Goal: Information Seeking & Learning: Learn about a topic

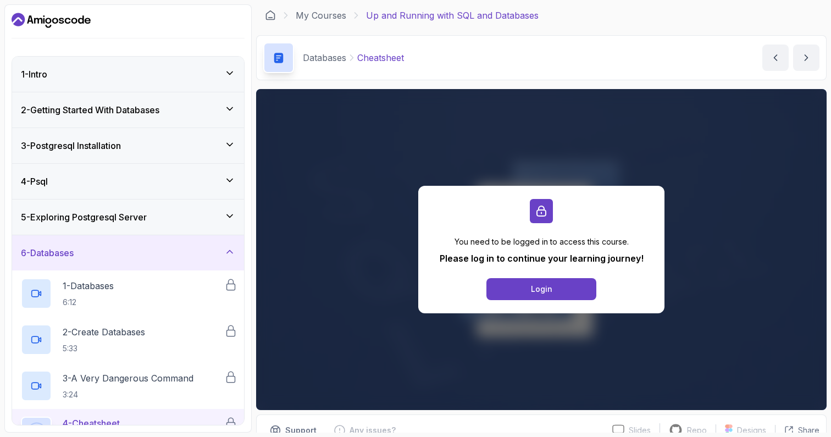
scroll to position [102, 0]
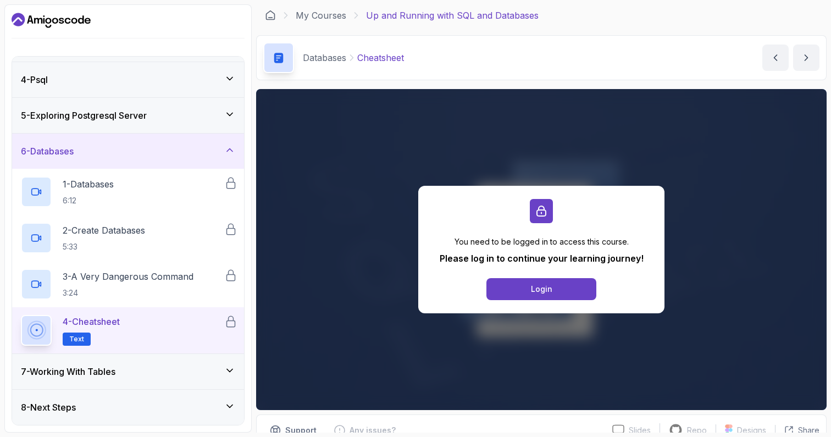
click at [164, 366] on div "7 - Working With Tables" at bounding box center [128, 371] width 214 height 13
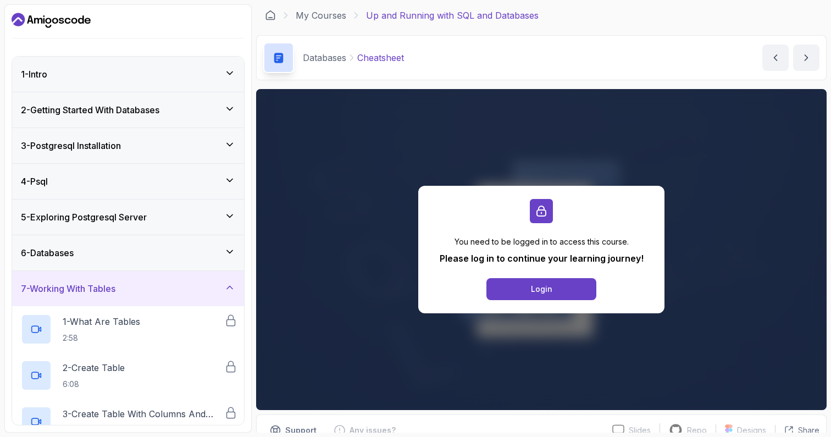
scroll to position [54, 0]
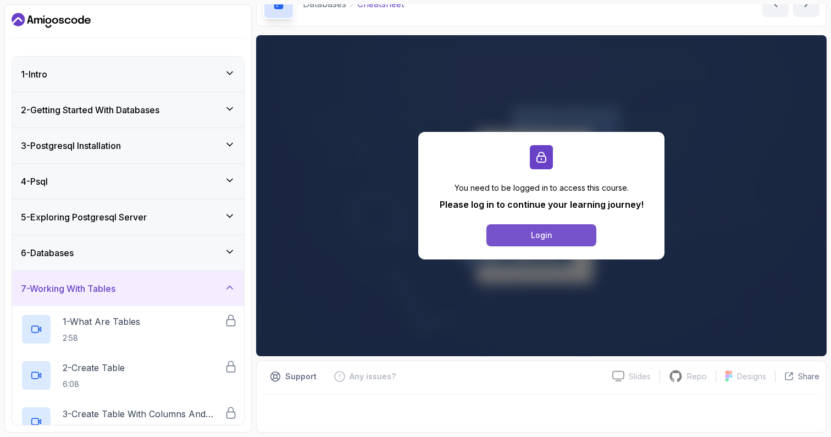
click at [527, 244] on button "Login" at bounding box center [542, 235] width 110 height 22
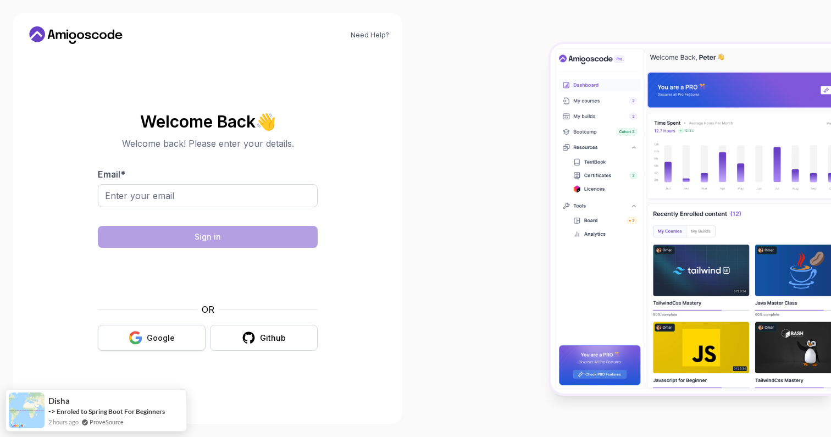
click at [165, 334] on div "Google" at bounding box center [161, 338] width 28 height 11
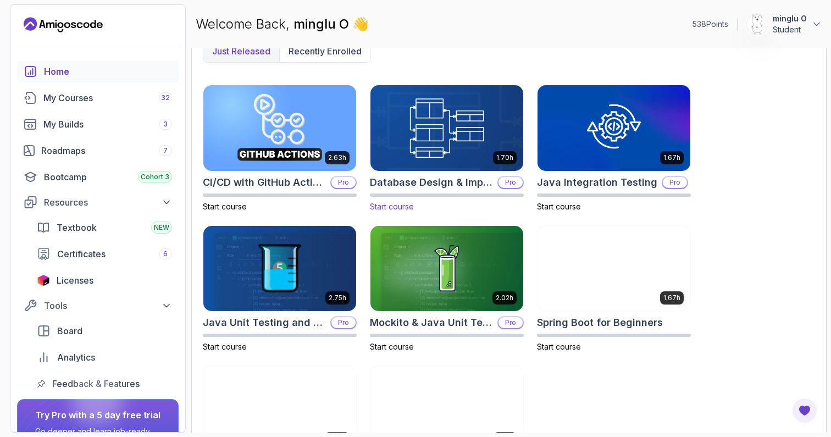
scroll to position [228, 0]
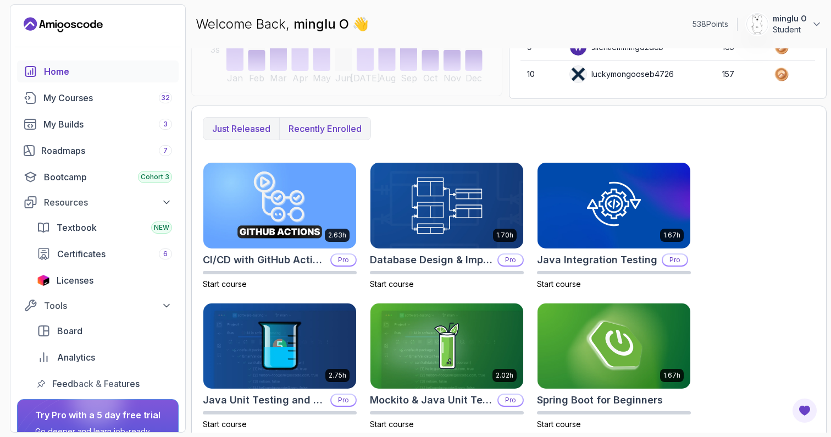
click at [347, 131] on p "Recently enrolled" at bounding box center [325, 128] width 73 height 13
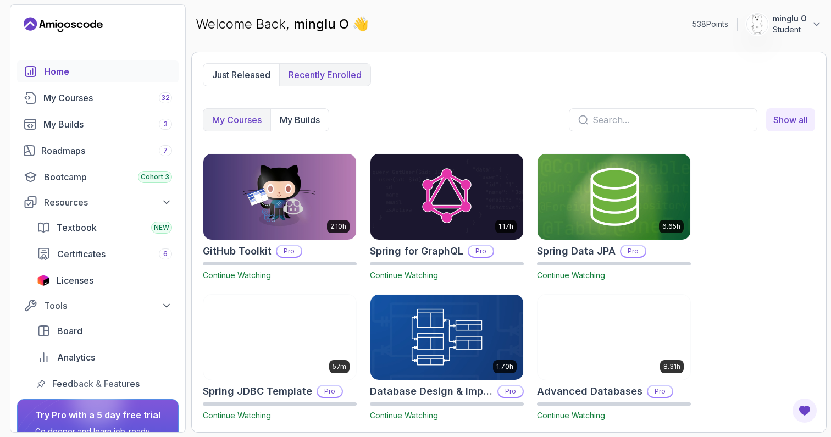
scroll to position [0, 0]
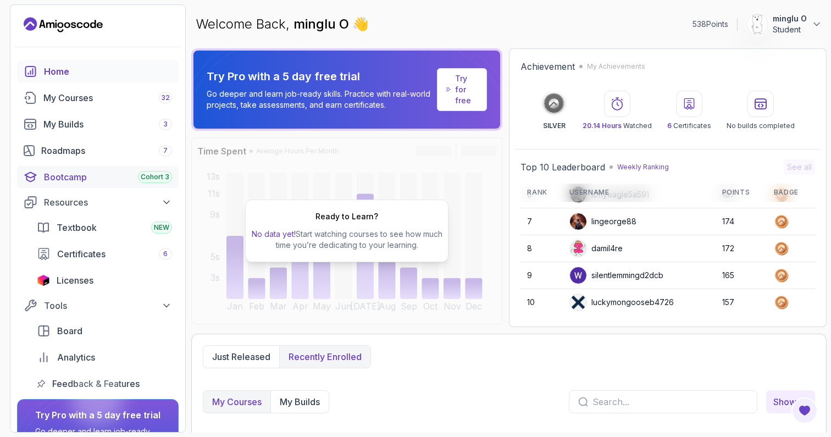
click at [90, 175] on div "Bootcamp Cohort 3" at bounding box center [108, 176] width 128 height 13
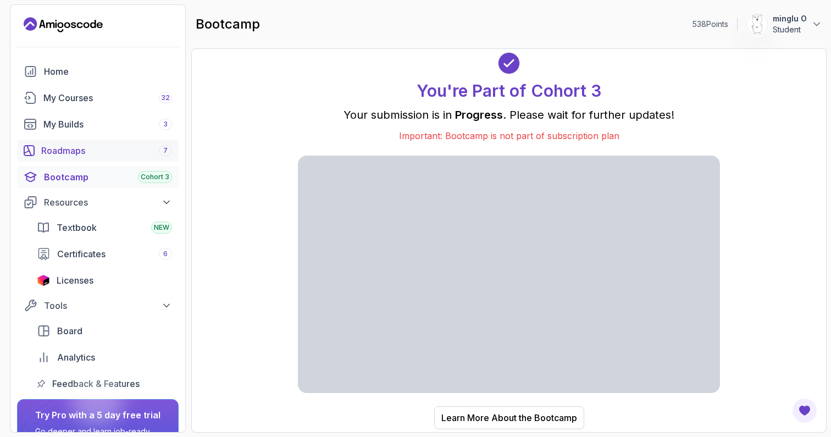
click at [89, 153] on div "Roadmaps 7" at bounding box center [106, 150] width 131 height 13
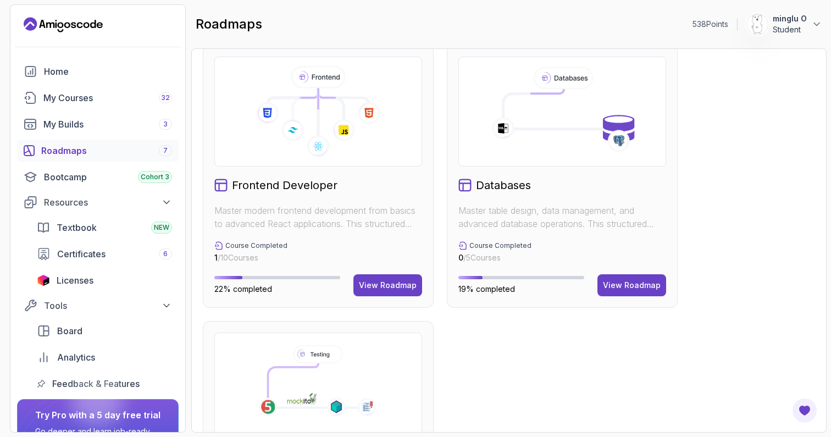
scroll to position [679, 0]
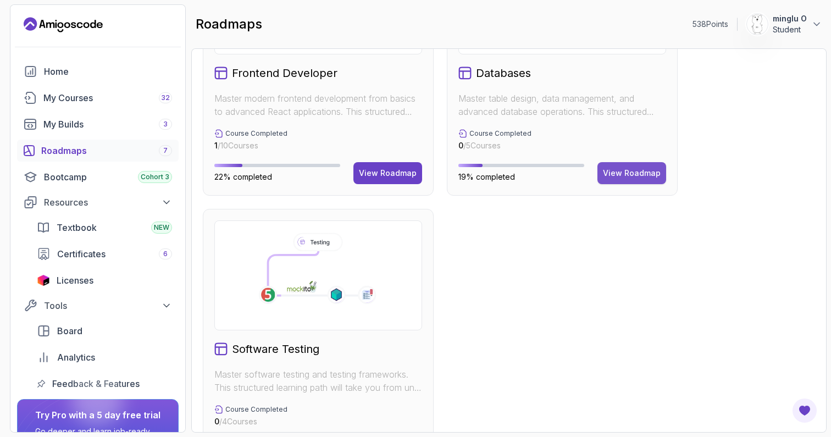
click at [638, 173] on div "View Roadmap" at bounding box center [632, 173] width 58 height 11
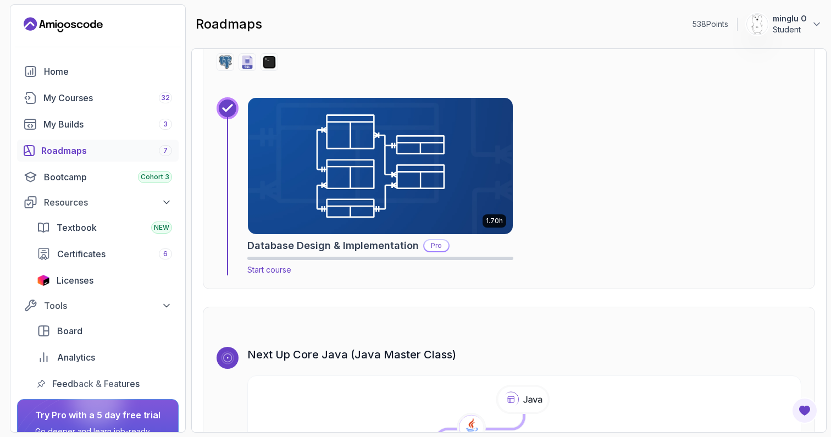
scroll to position [2167, 0]
